Goal: Task Accomplishment & Management: Use online tool/utility

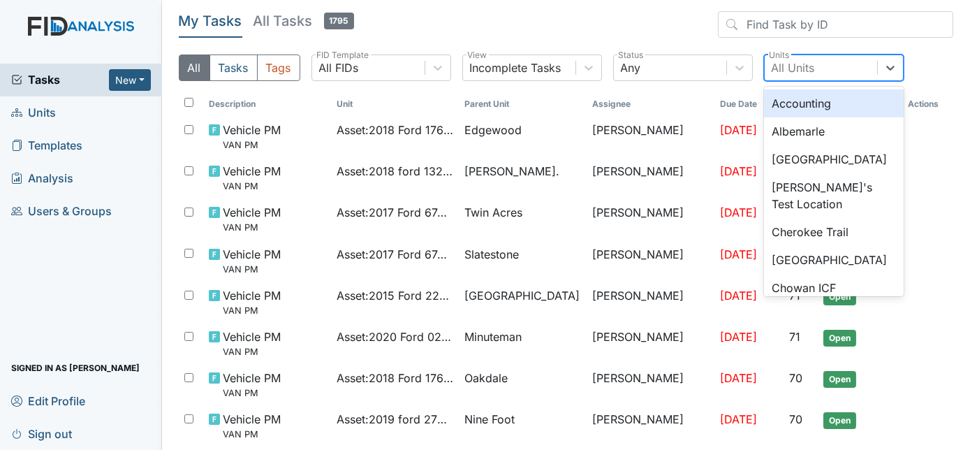
click at [788, 62] on div "All Units" at bounding box center [793, 67] width 43 height 17
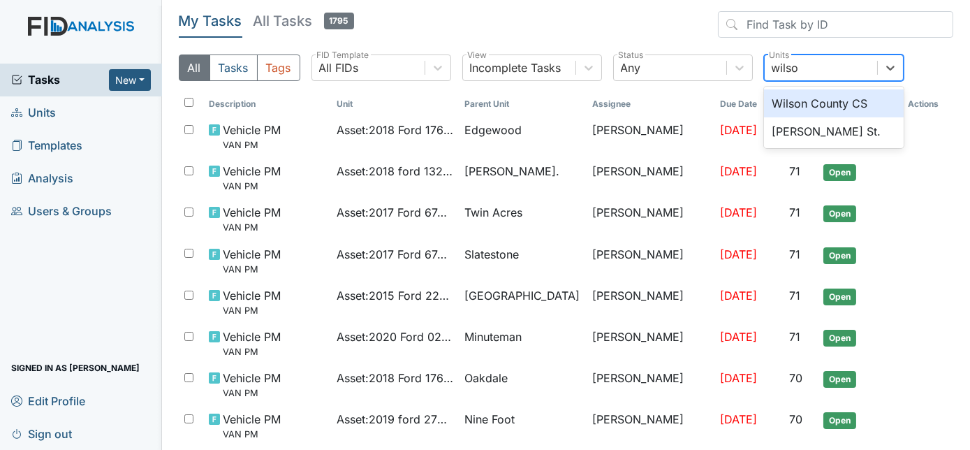
type input "[PERSON_NAME]"
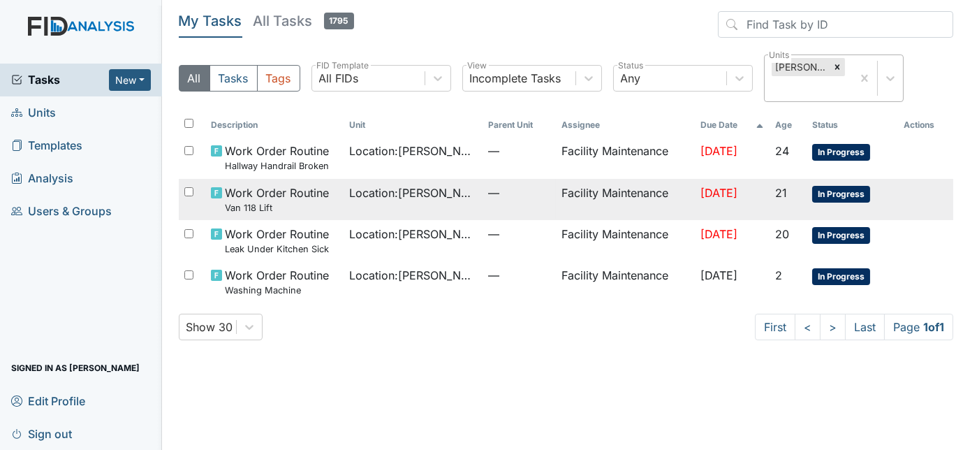
click at [556, 184] on td "Facility Maintenance" at bounding box center [625, 199] width 138 height 41
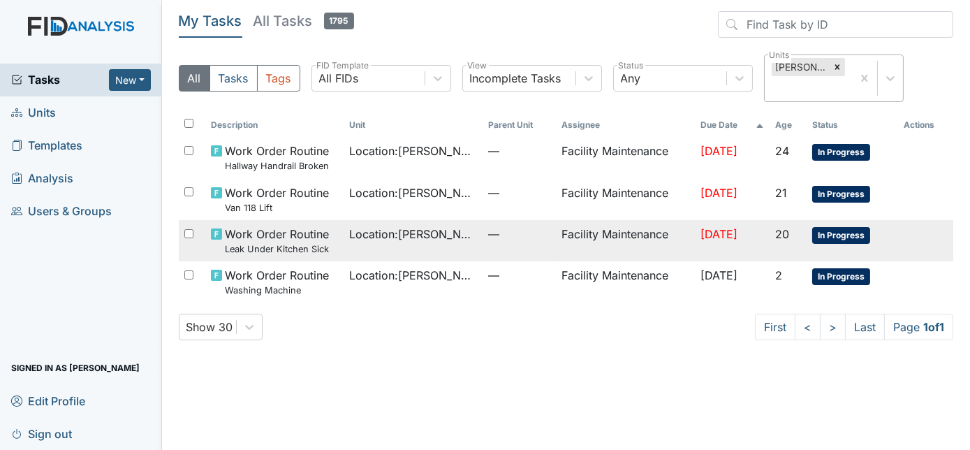
click at [372, 226] on span "Location : [PERSON_NAME][GEOGRAPHIC_DATA]." at bounding box center [412, 234] width 127 height 17
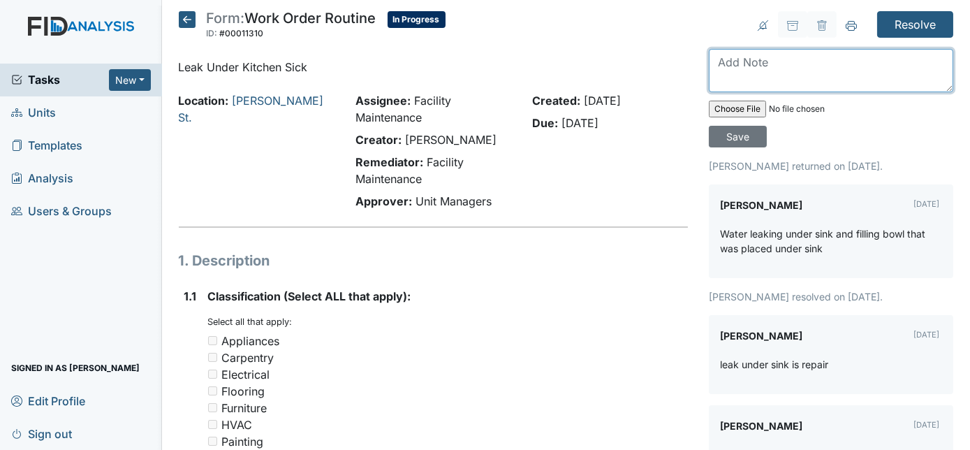
click at [751, 69] on textarea at bounding box center [831, 70] width 244 height 43
type textarea "not no more"
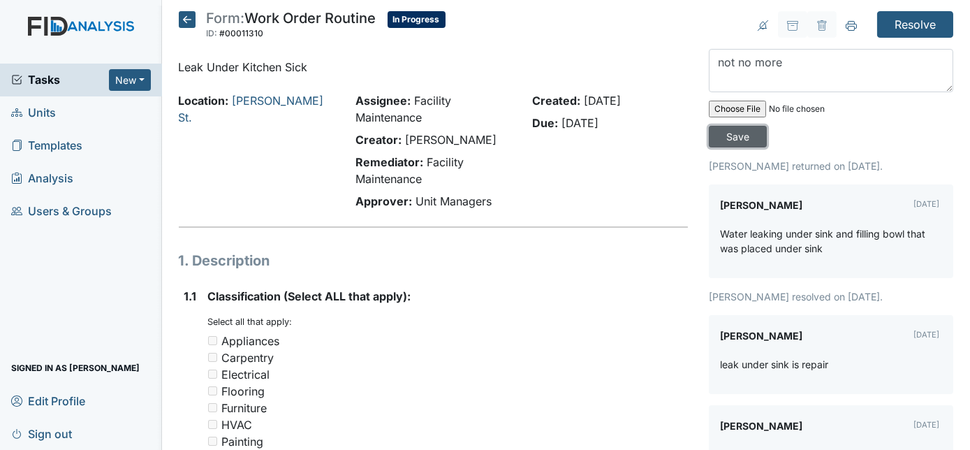
click at [767, 126] on input "Save" at bounding box center [738, 137] width 58 height 22
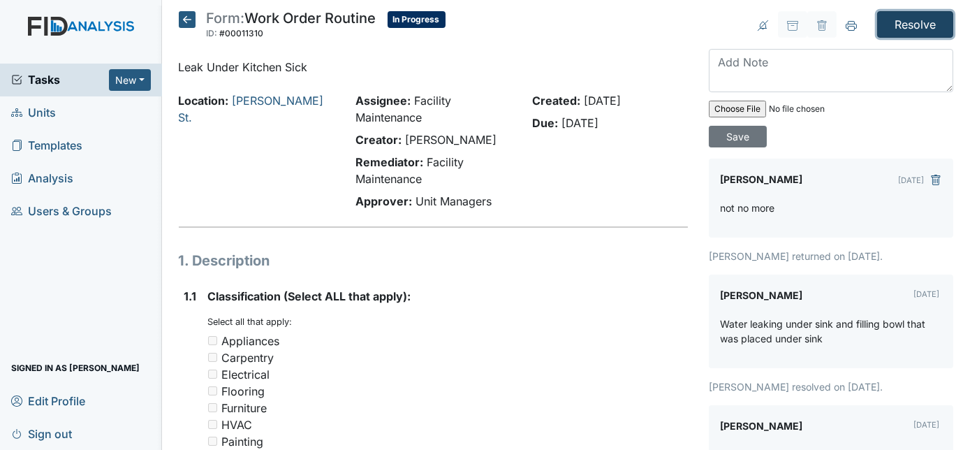
click at [909, 28] on input "Resolve" at bounding box center [915, 24] width 76 height 27
